Goal: Task Accomplishment & Management: Manage account settings

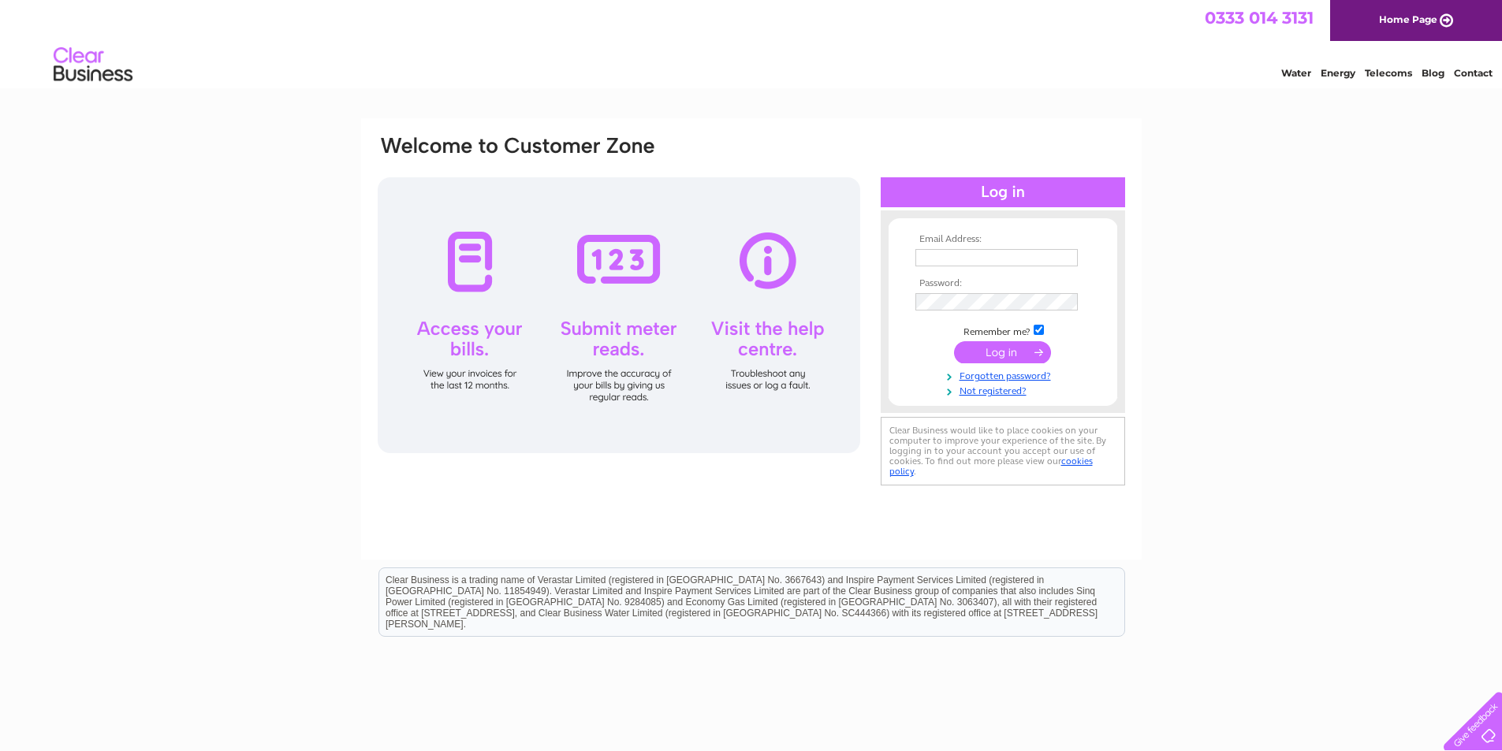
type input "khardie2010@hotmail.co.uk"
click at [1010, 353] on input "submit" at bounding box center [1002, 352] width 97 height 22
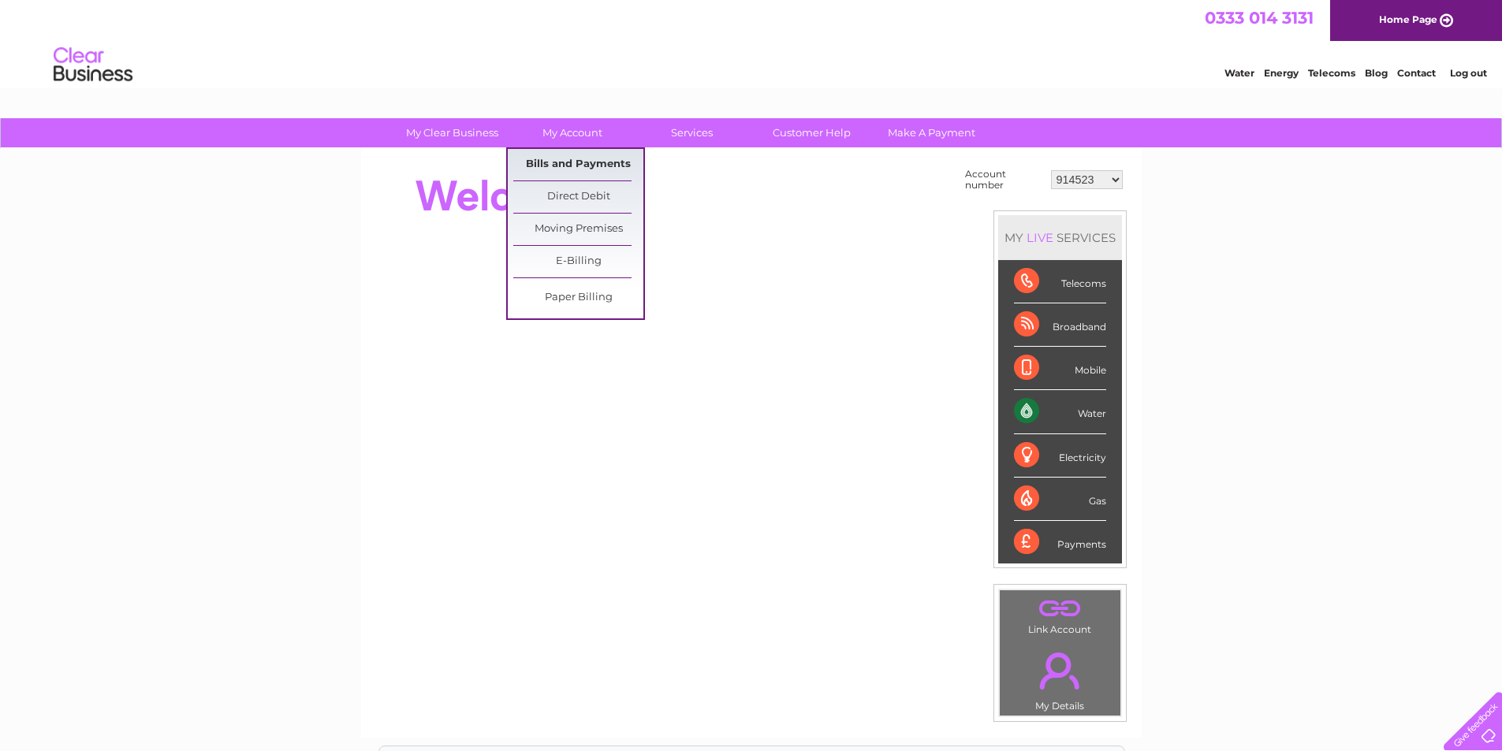
click at [560, 158] on link "Bills and Payments" at bounding box center [578, 165] width 130 height 32
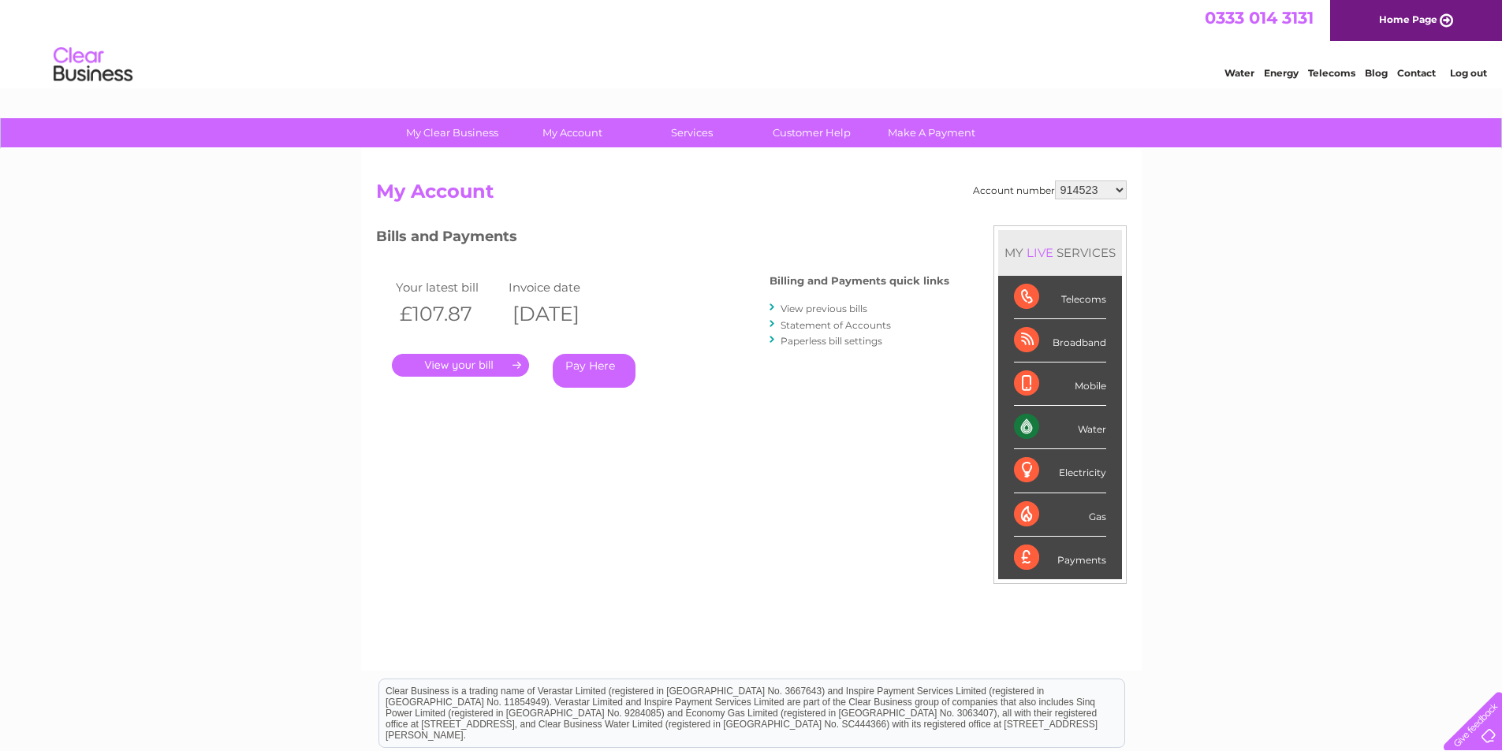
click at [484, 362] on link "." at bounding box center [460, 365] width 137 height 23
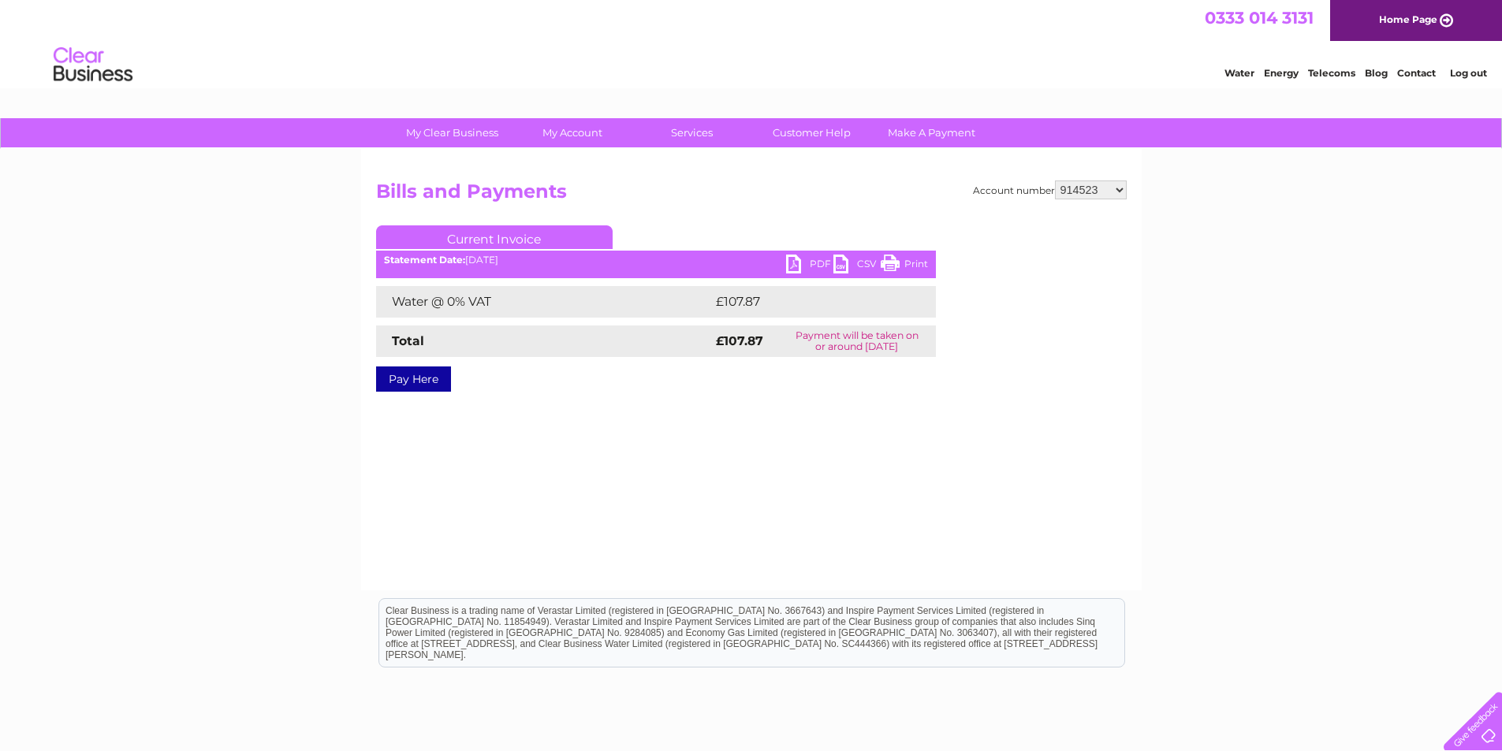
click at [794, 259] on link "PDF" at bounding box center [809, 266] width 47 height 23
